Goal: Task Accomplishment & Management: Manage account settings

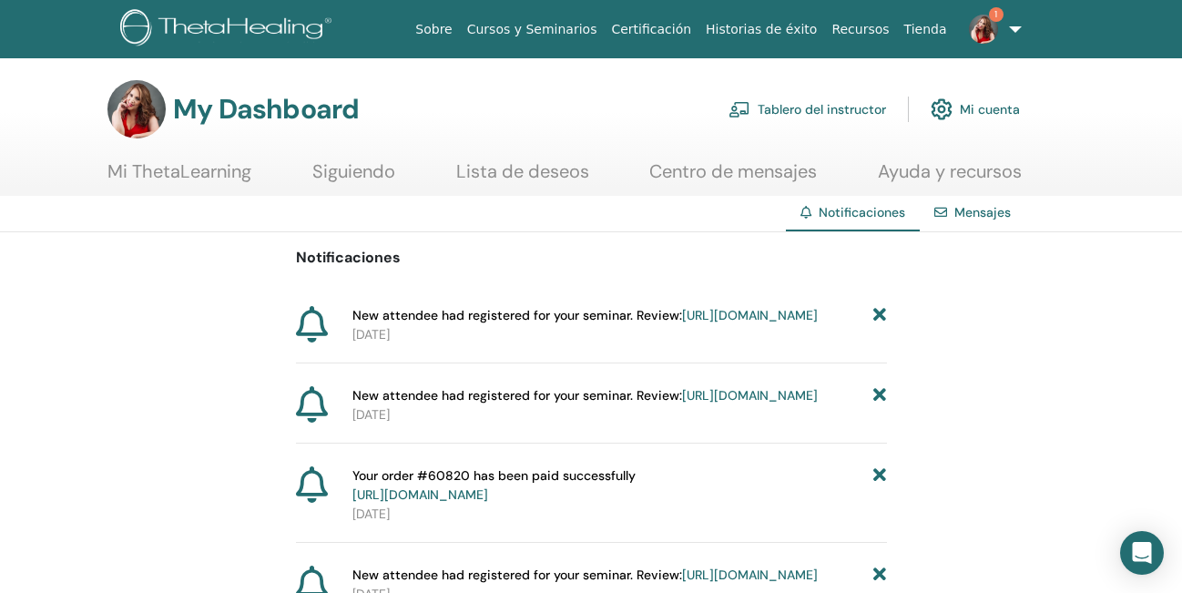
click at [682, 323] on link "https://member.thetahealing.com/instructor/seminar/373594/attendees" at bounding box center [750, 315] width 136 height 16
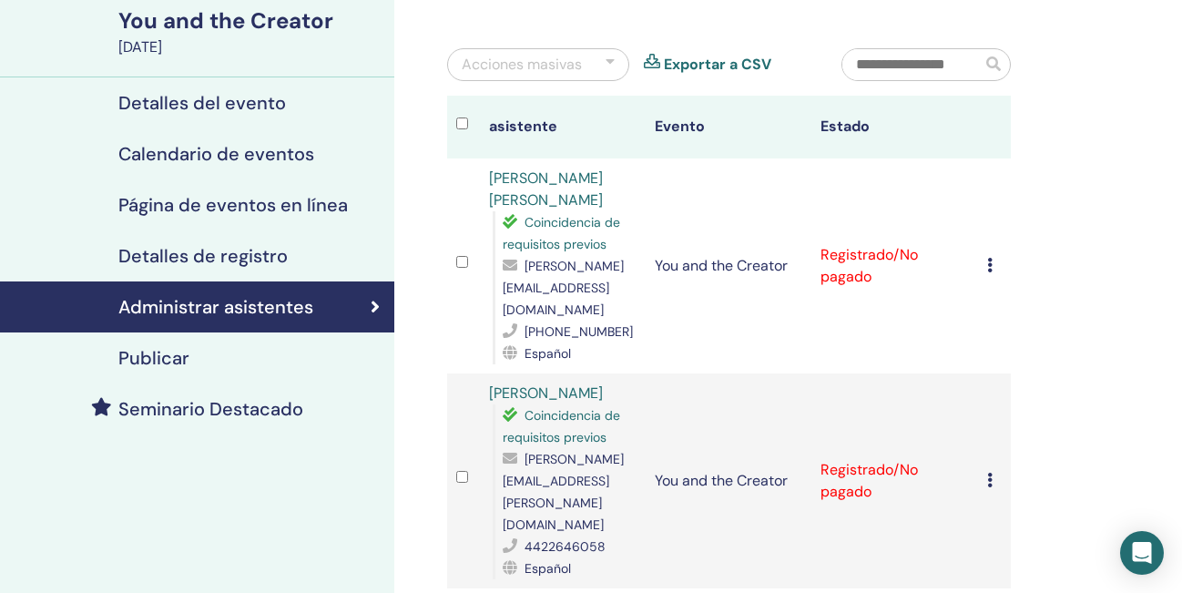
scroll to position [129, 0]
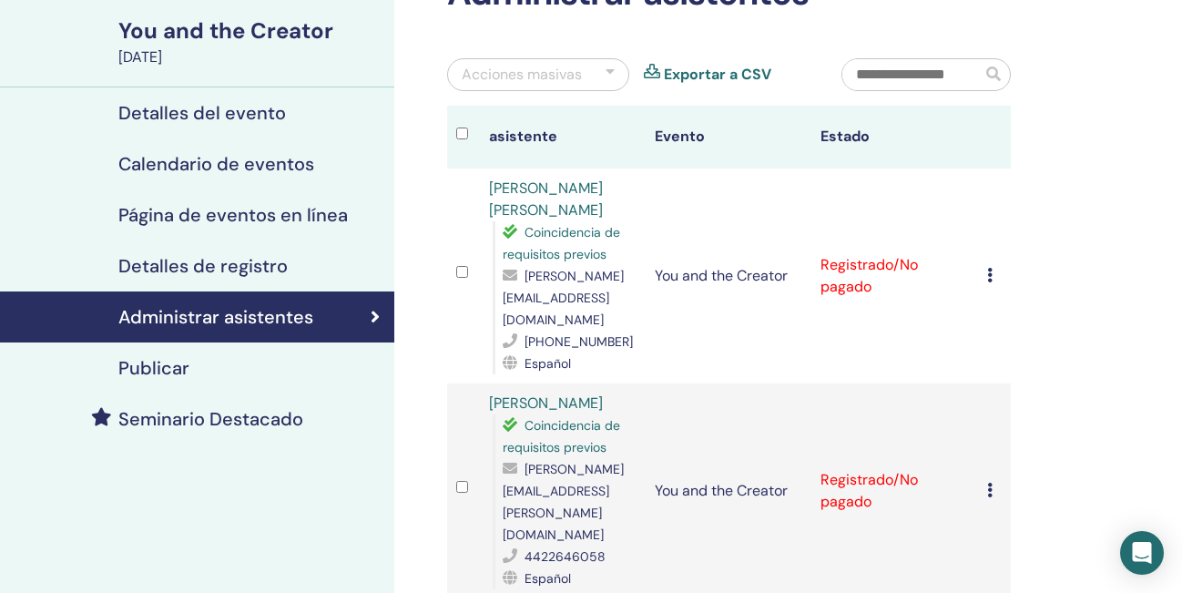
click at [989, 268] on icon at bounding box center [989, 275] width 5 height 15
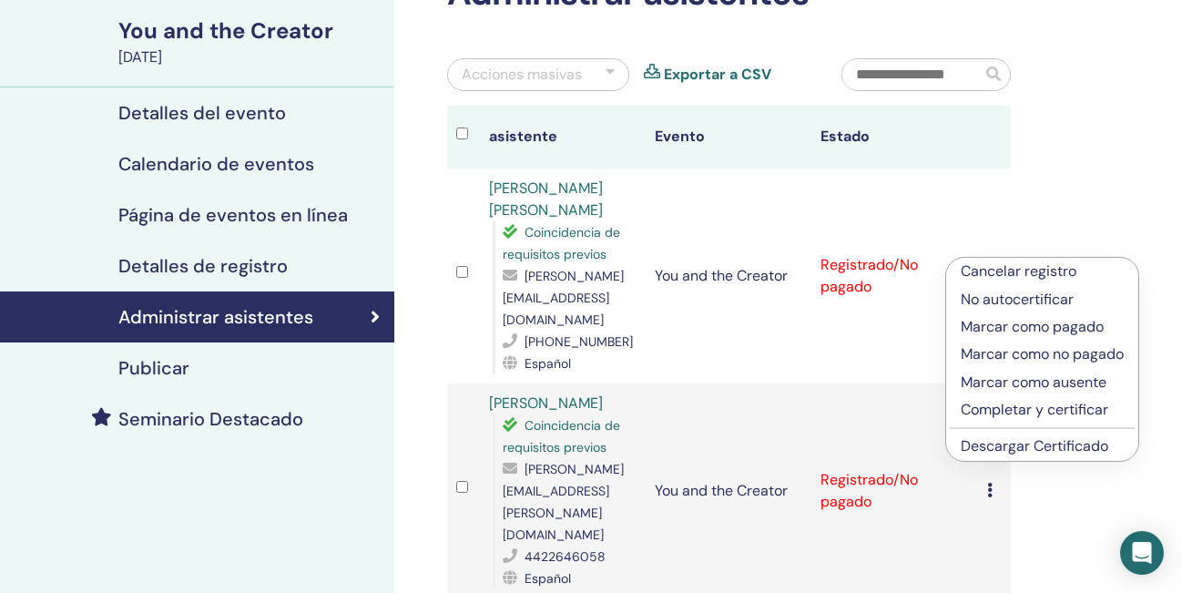
click at [992, 327] on p "Marcar como pagado" at bounding box center [1042, 327] width 163 height 22
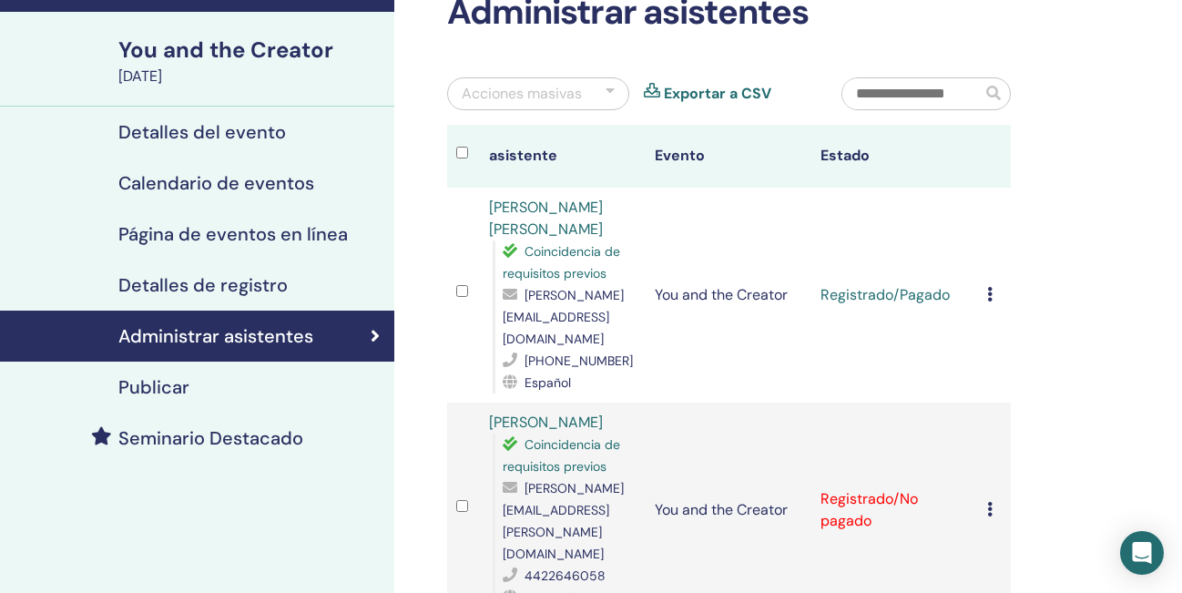
scroll to position [116, 0]
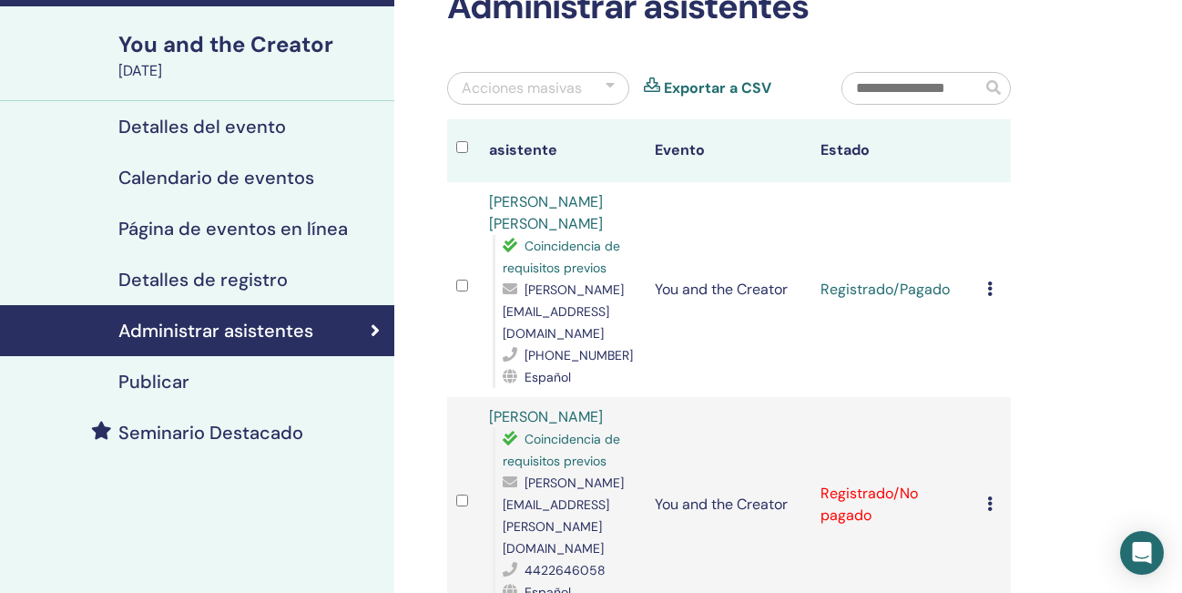
click at [990, 496] on icon at bounding box center [989, 503] width 5 height 15
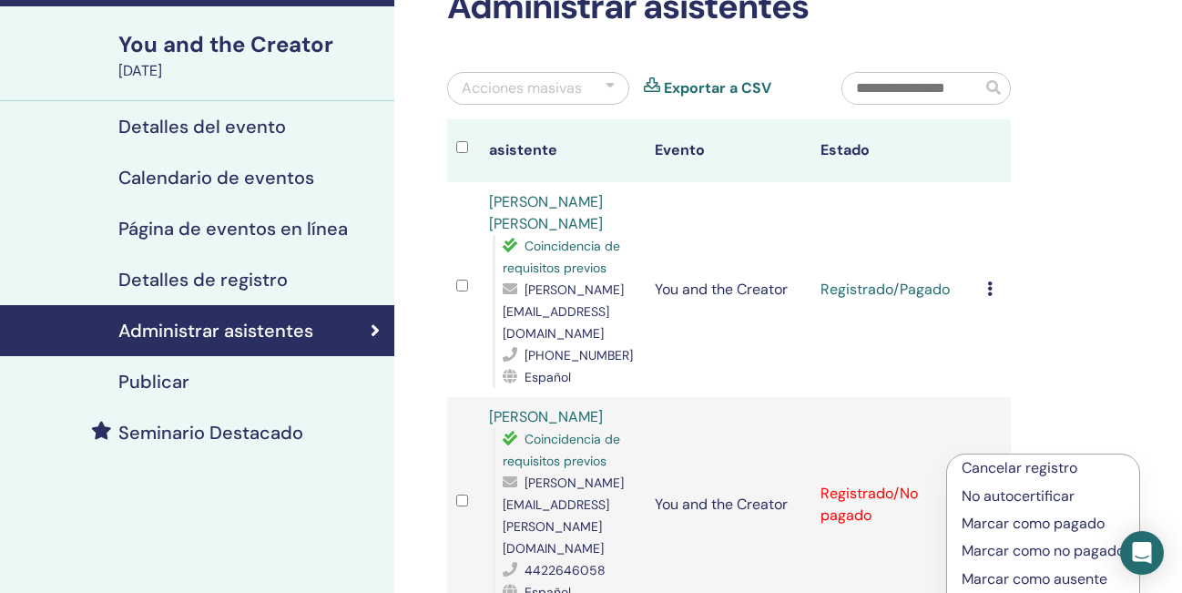
click at [995, 521] on p "Marcar como pagado" at bounding box center [1043, 524] width 163 height 22
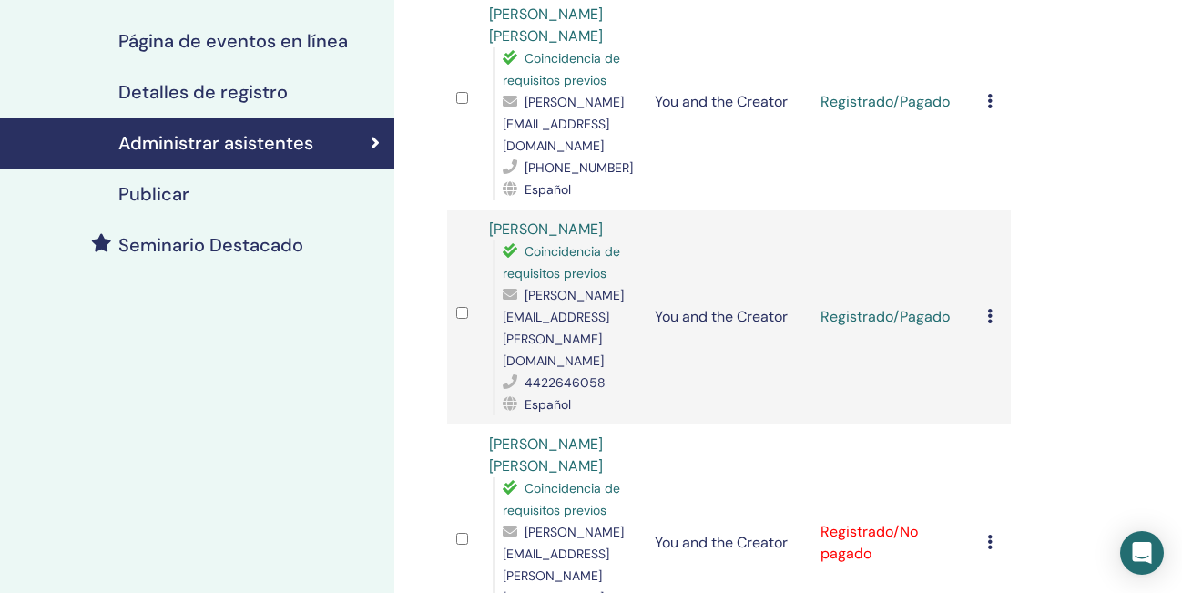
scroll to position [304, 0]
click at [998, 531] on div "Cancelar registro No autocertificar Marcar como pagado Marcar como no pagado Ma…" at bounding box center [994, 542] width 15 height 22
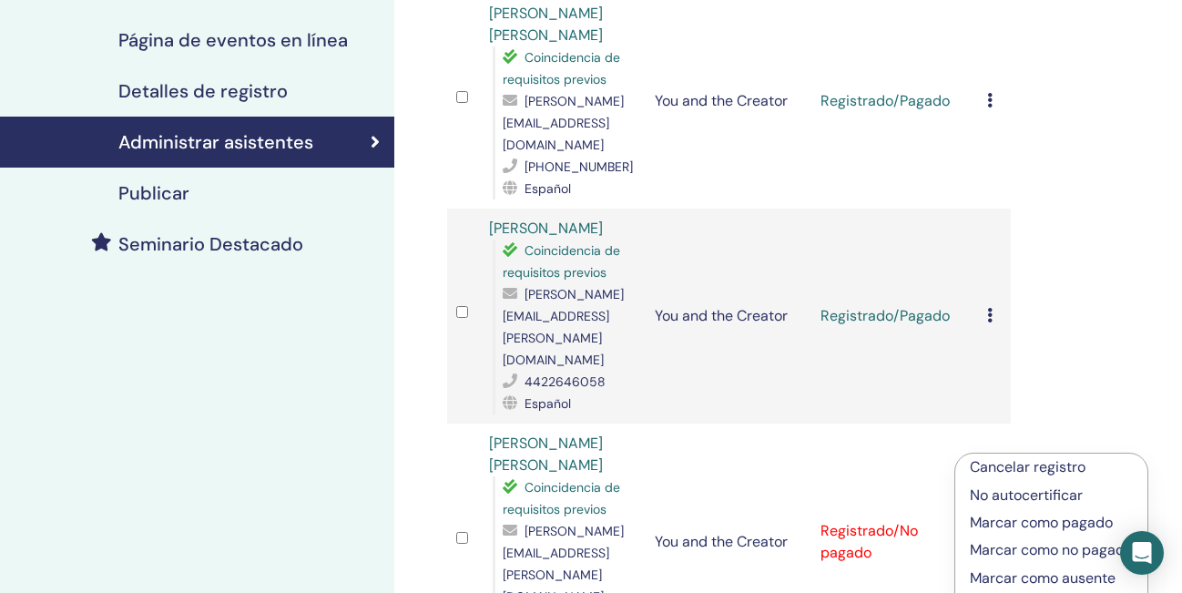
click at [997, 523] on p "Marcar como pagado" at bounding box center [1051, 523] width 163 height 22
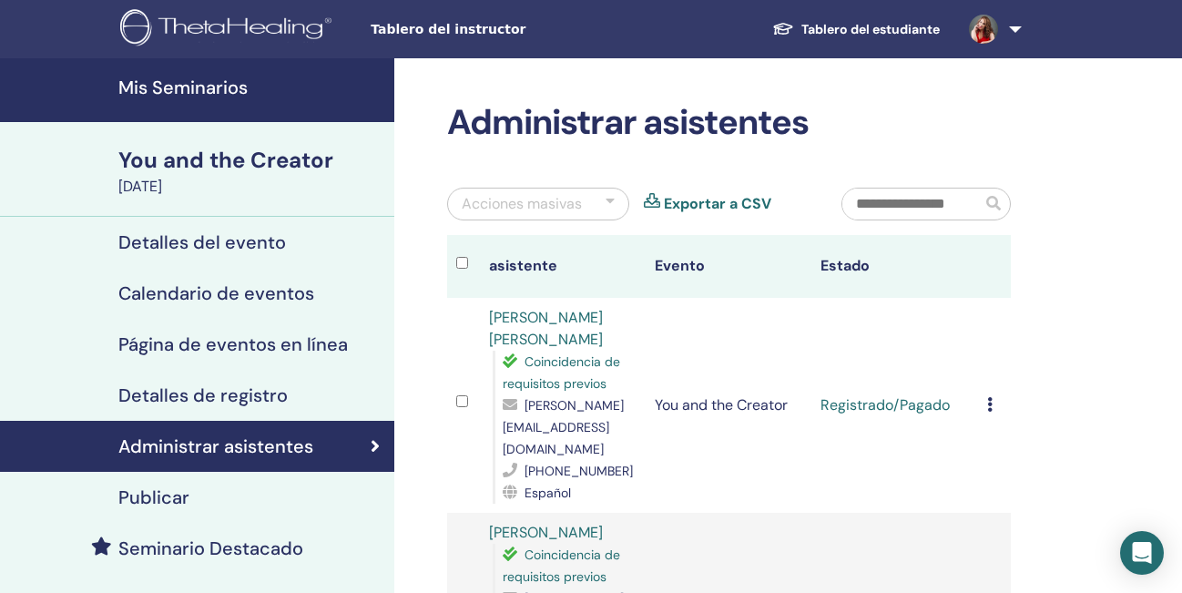
scroll to position [13, 0]
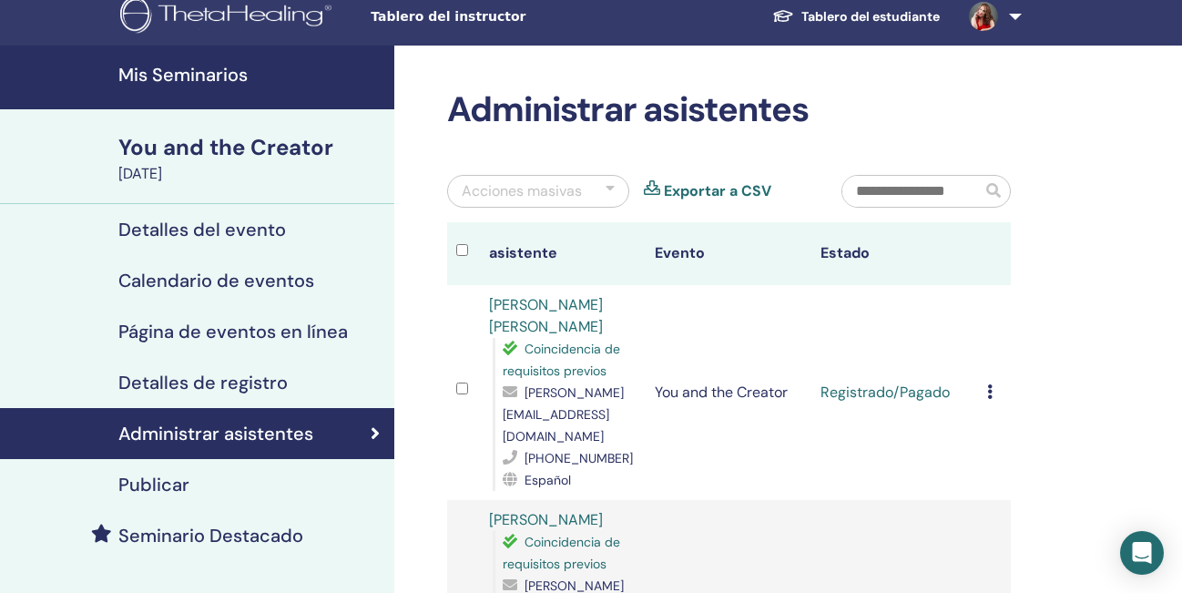
click at [230, 219] on h4 "Detalles del evento" at bounding box center [202, 230] width 168 height 22
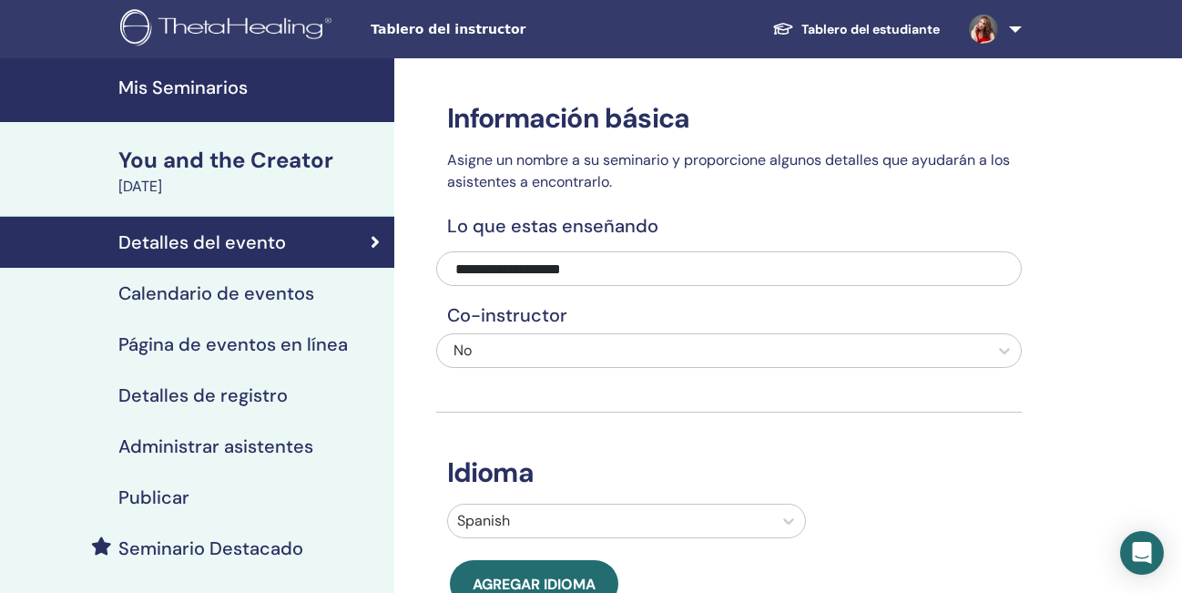
click at [995, 26] on img at bounding box center [983, 29] width 29 height 29
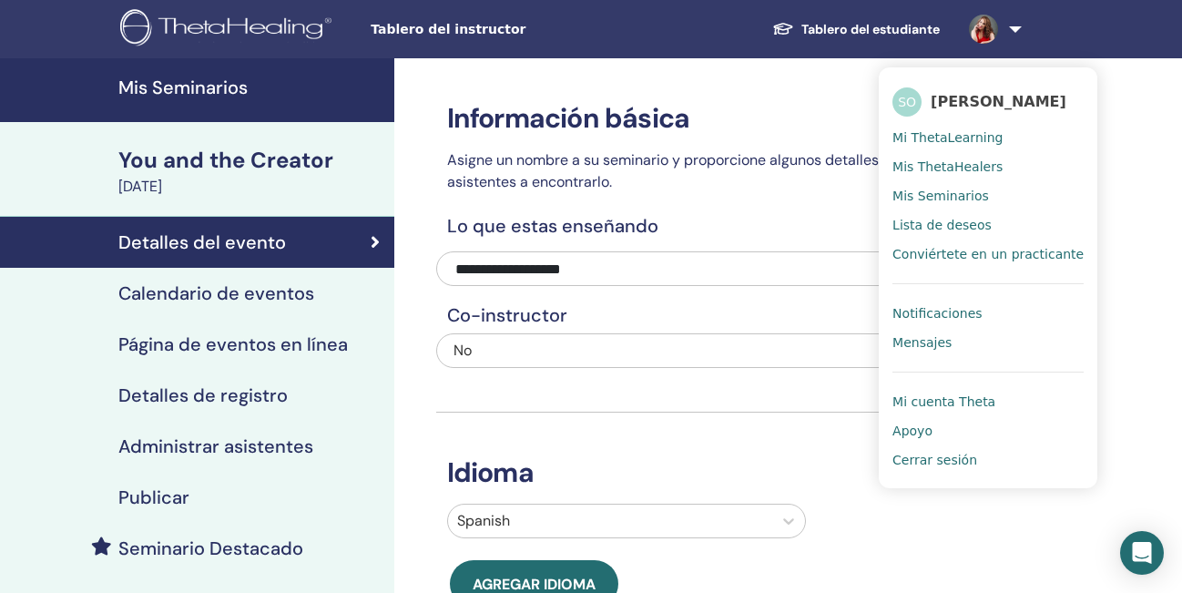
click at [973, 138] on span "Mi ThetaLearning" at bounding box center [948, 137] width 110 height 16
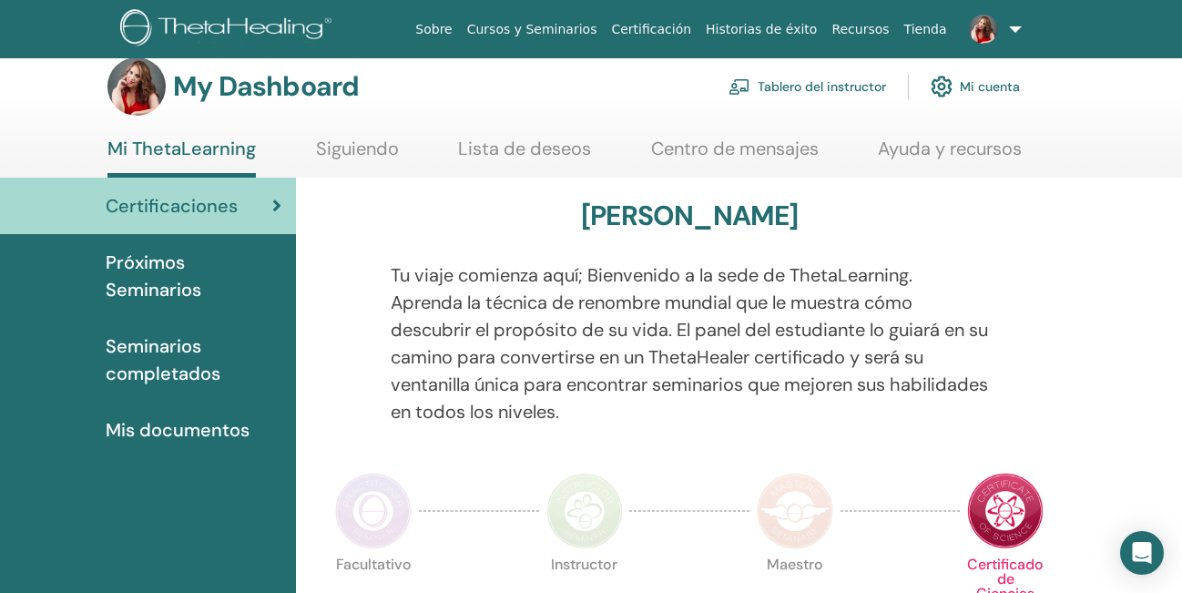
scroll to position [8, 0]
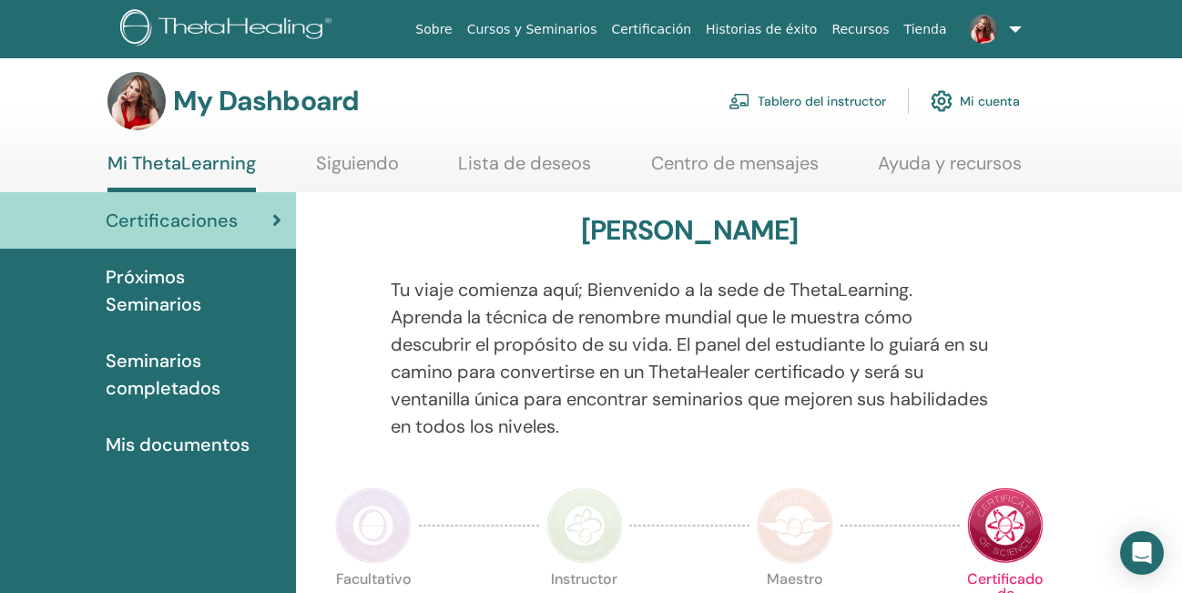
click at [824, 98] on link "Tablero del instructor" at bounding box center [808, 101] width 158 height 40
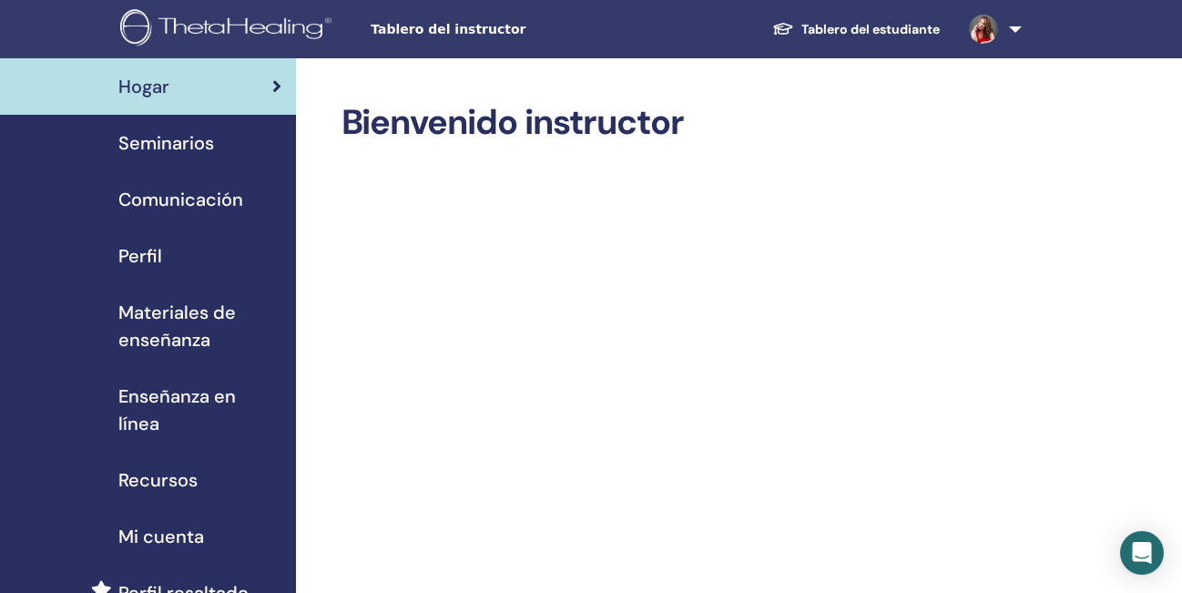
click at [175, 324] on span "Materiales de enseñanza" at bounding box center [199, 326] width 163 height 55
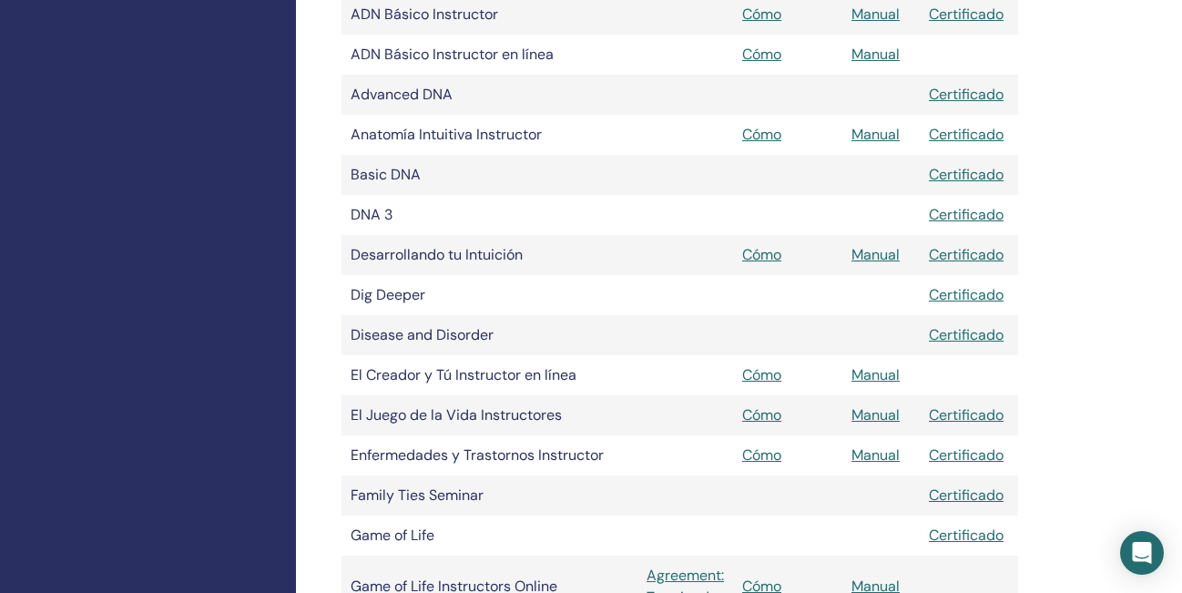
scroll to position [679, 0]
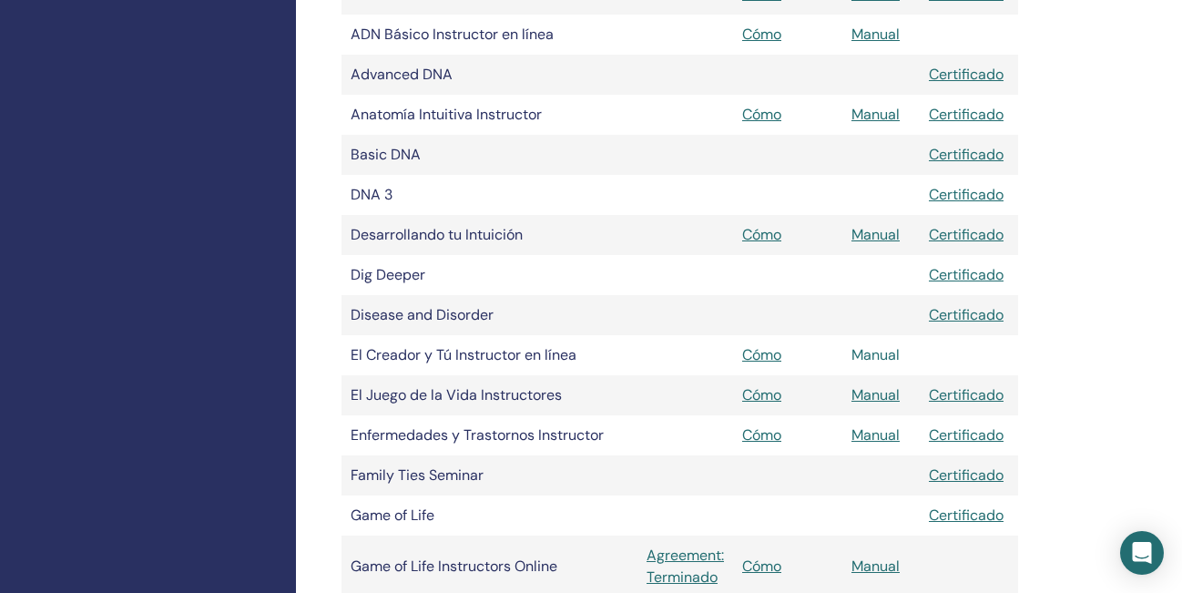
click at [883, 352] on link "Manual" at bounding box center [876, 354] width 48 height 19
